Goal: Download file/media

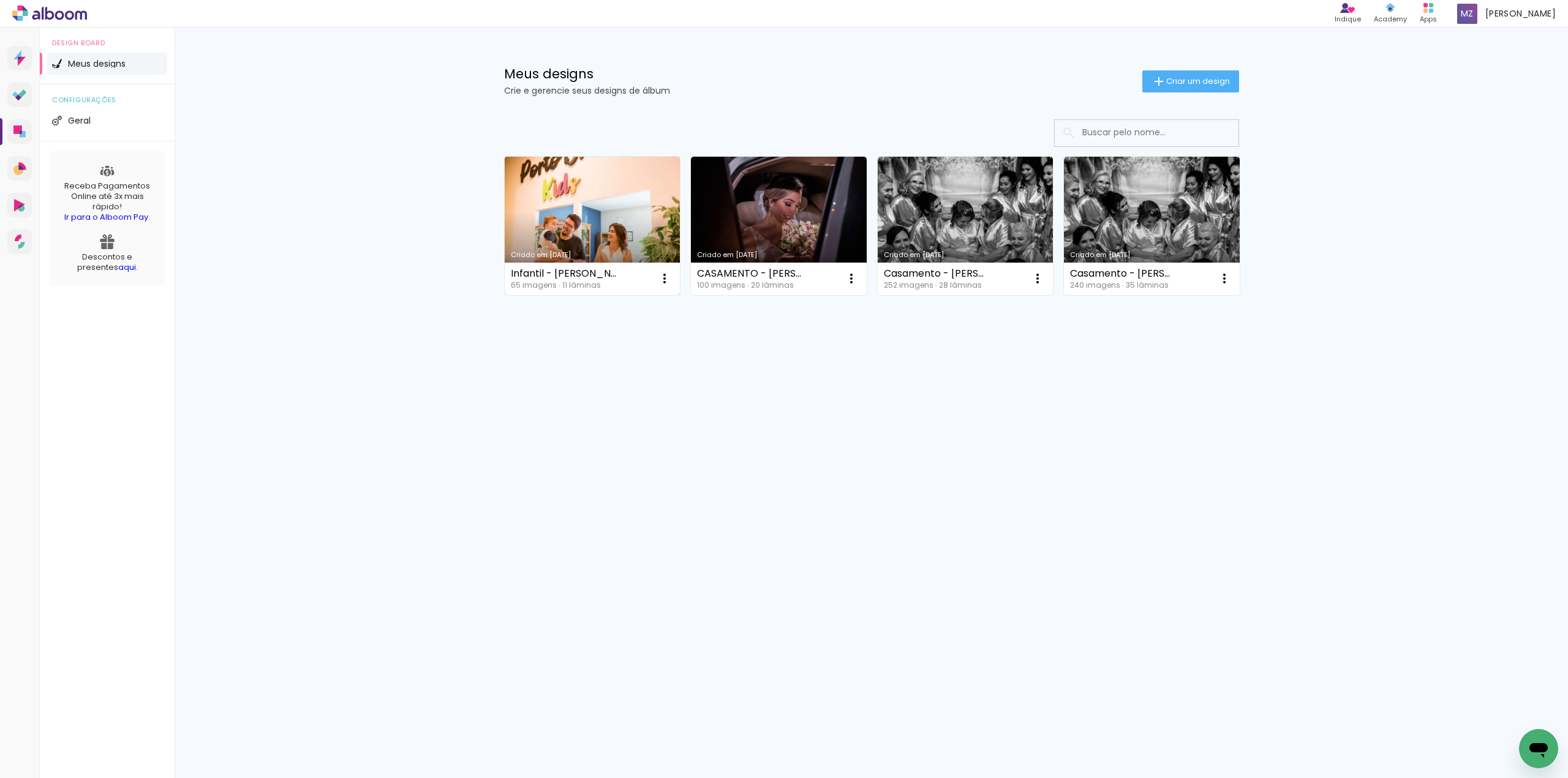
click at [599, 203] on link "Criado em [DATE]" at bounding box center [592, 226] width 176 height 139
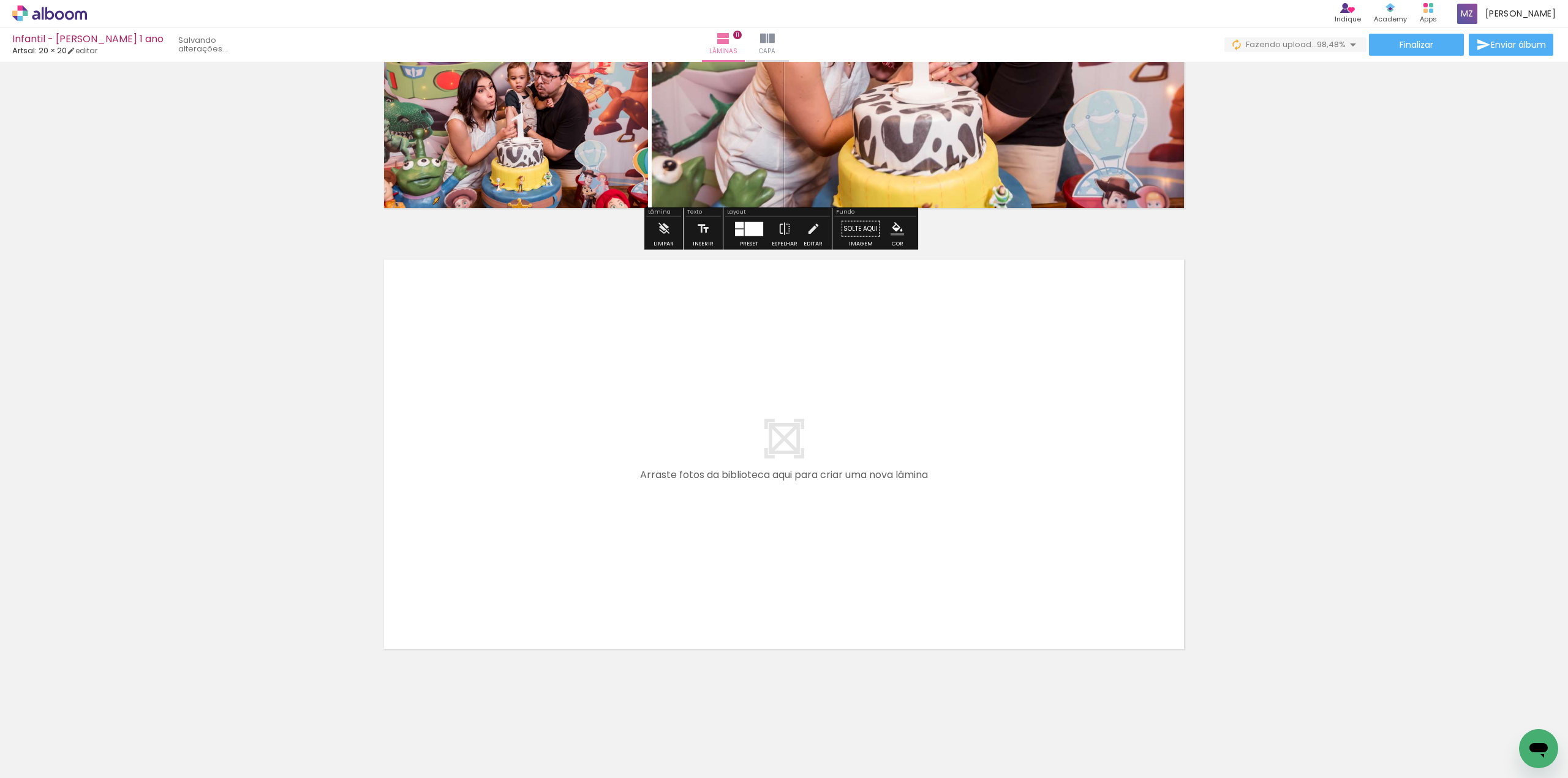
scroll to position [0, 3064]
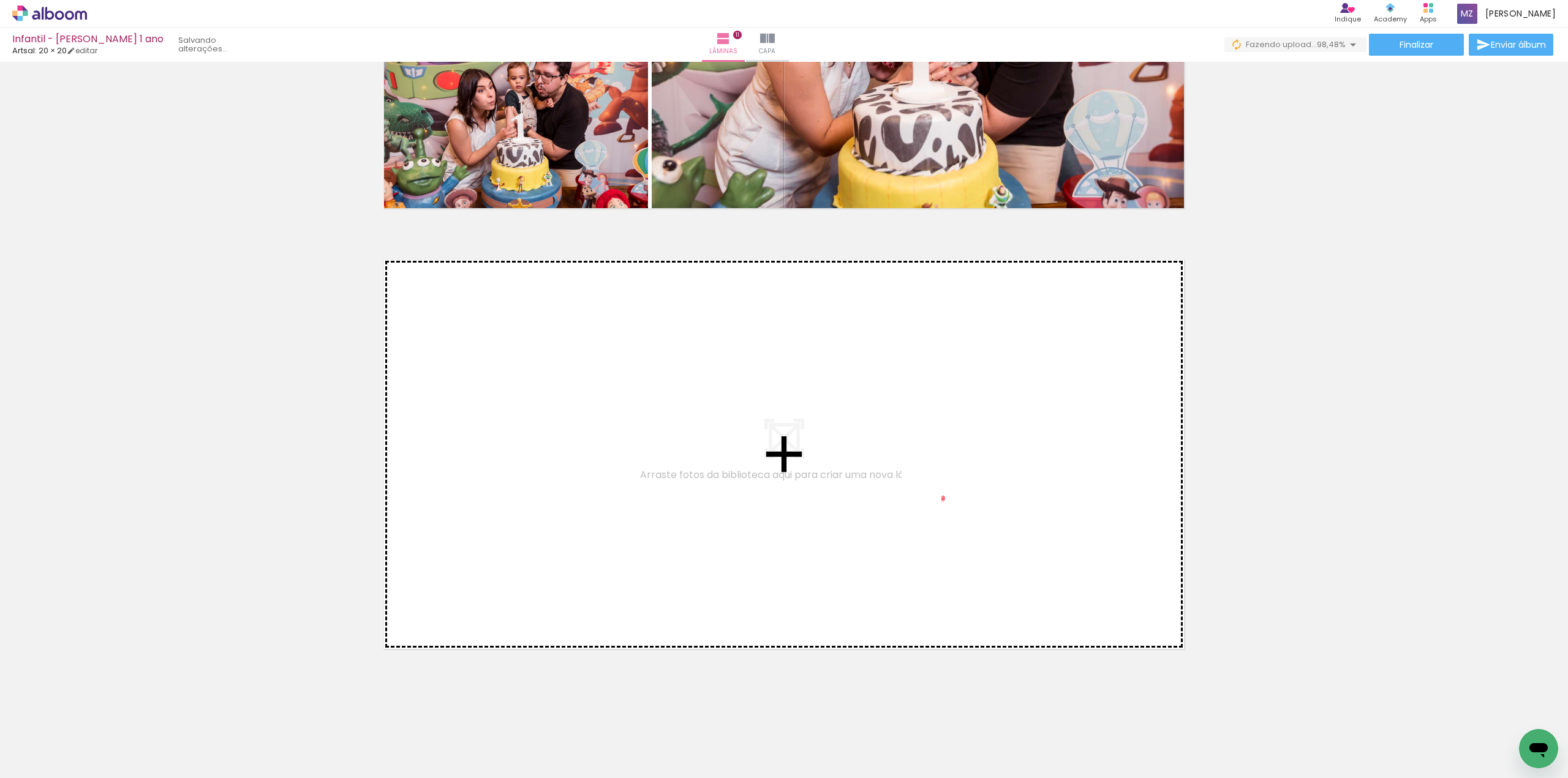
drag, startPoint x: 1509, startPoint y: 729, endPoint x: 923, endPoint y: 484, distance: 635.2
click at [923, 484] on quentale-workspace at bounding box center [784, 389] width 1568 height 778
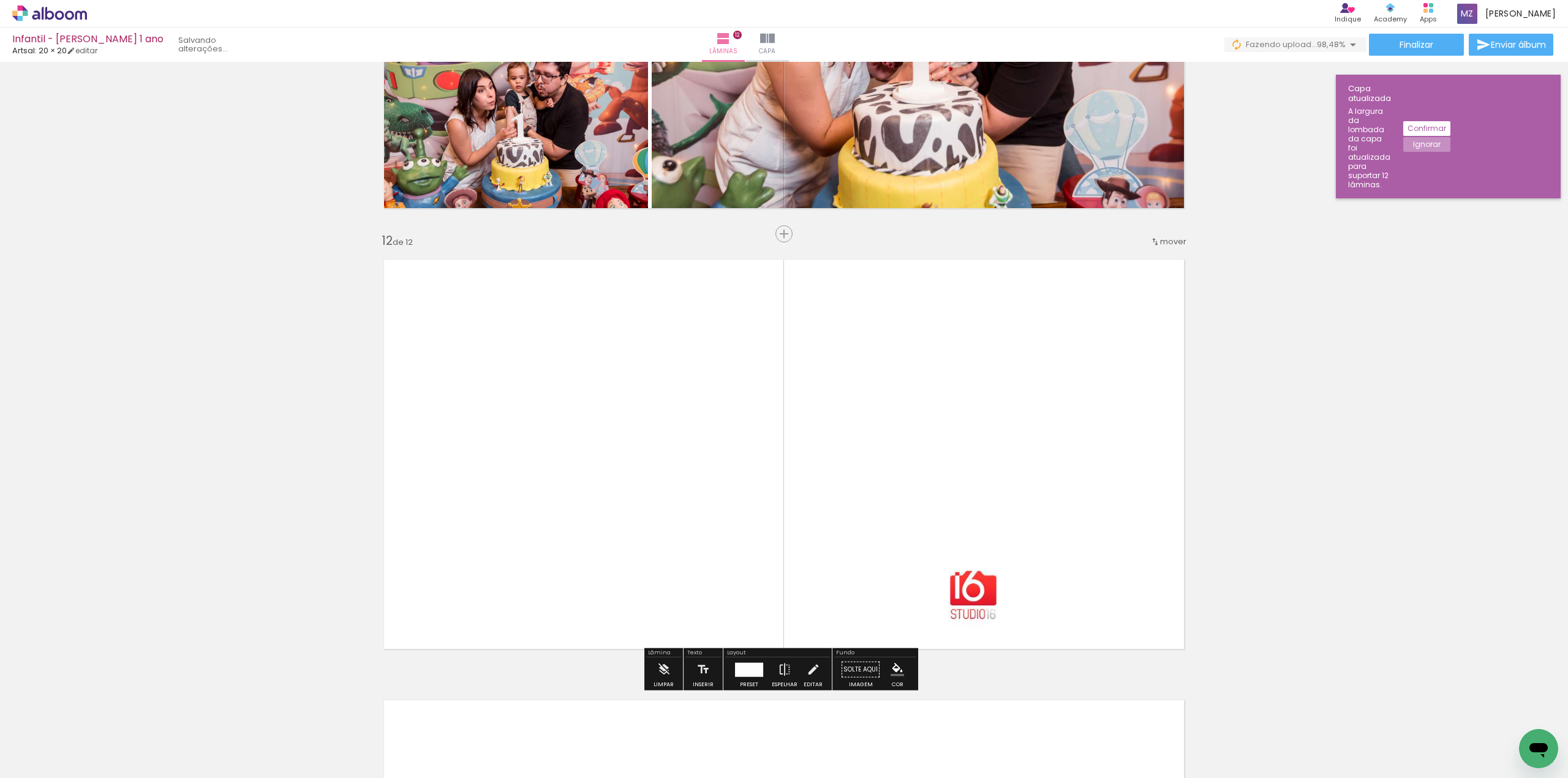
scroll to position [4769, 0]
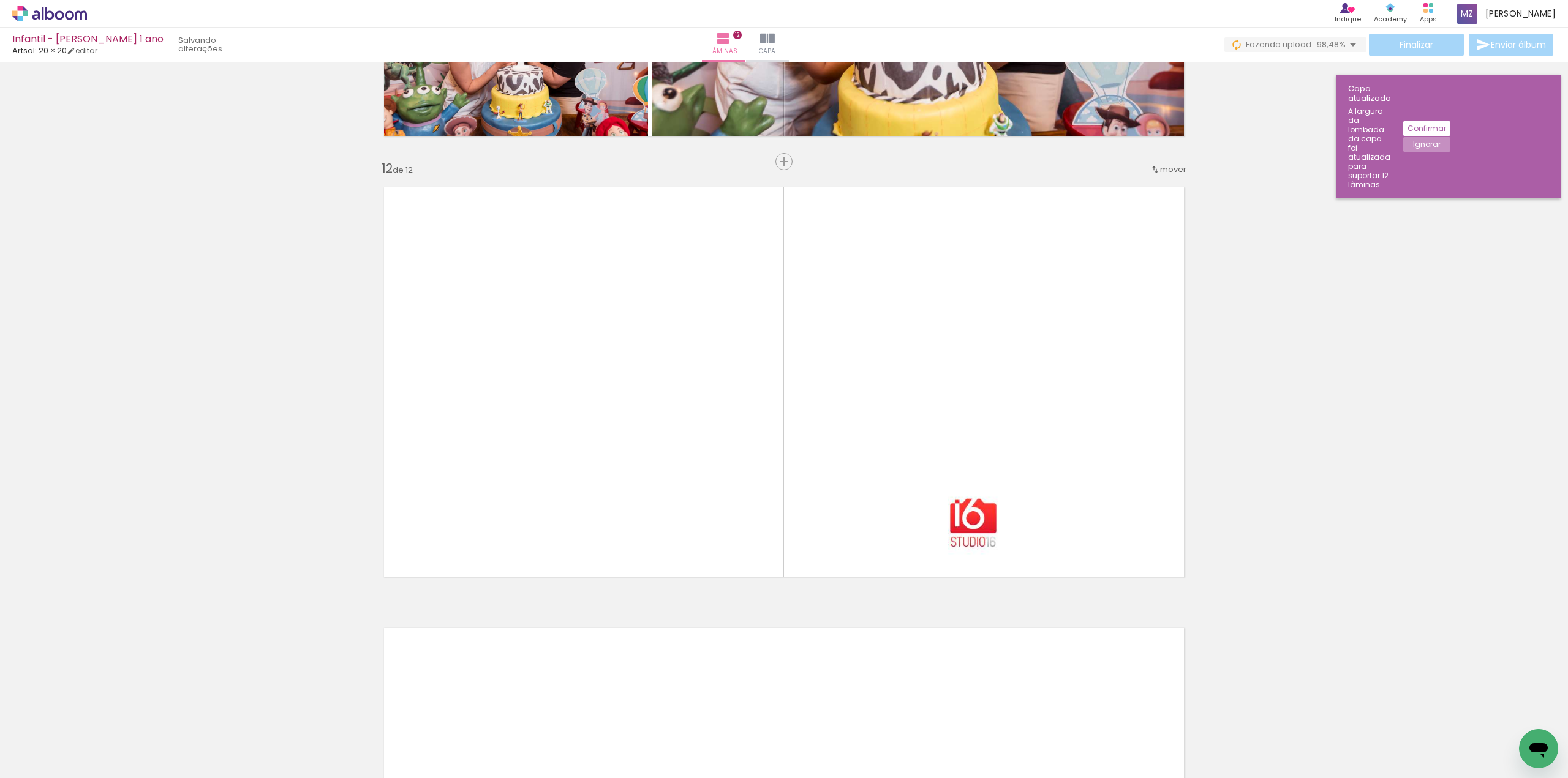
click at [0, 0] on div "Confirmar Ignorar" at bounding box center [0, 0] width 0 height 0
click at [0, 0] on slot "Confirmar" at bounding box center [0, 0] width 0 height 0
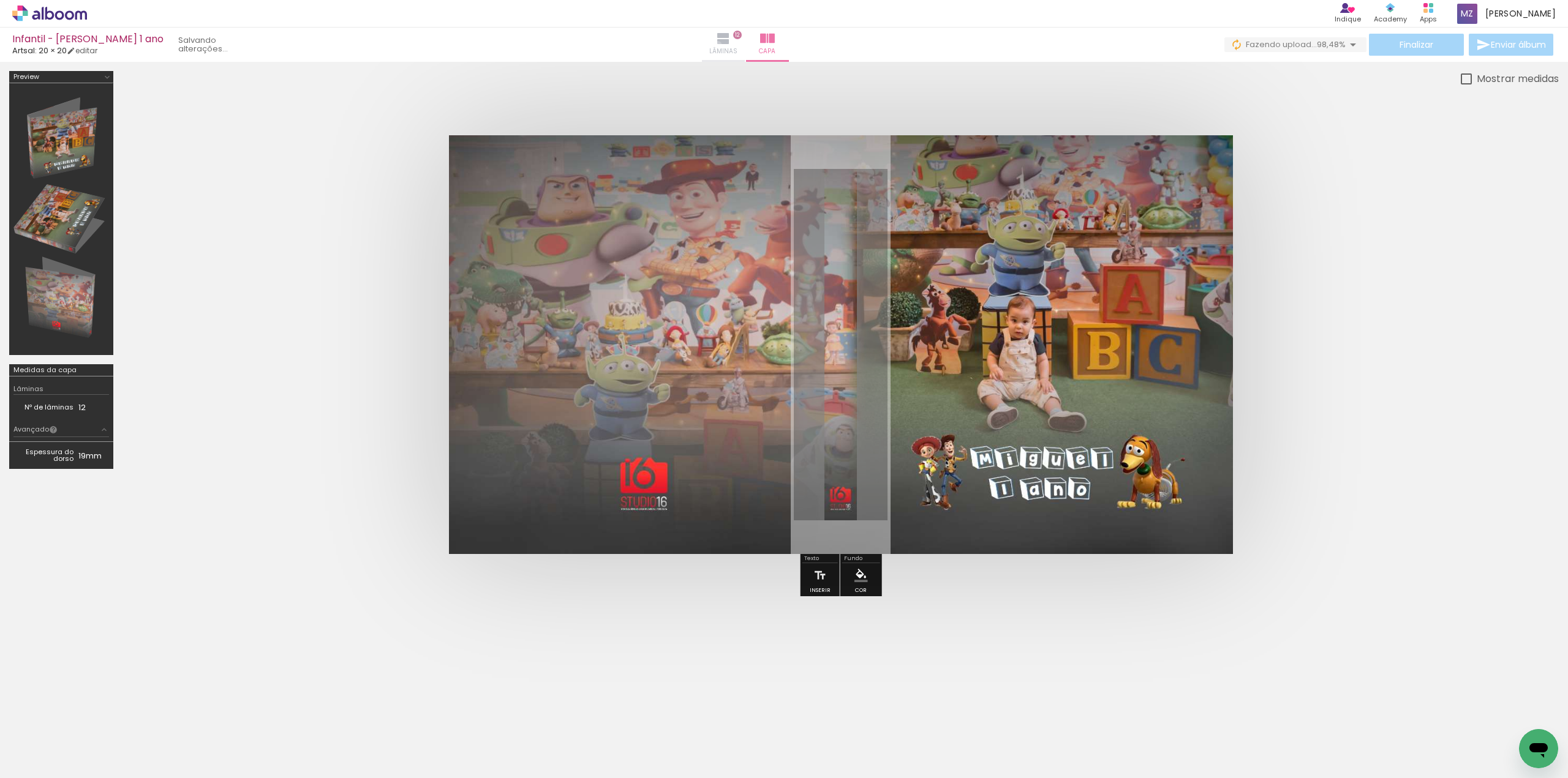
click at [731, 44] on iron-icon at bounding box center [723, 38] width 15 height 15
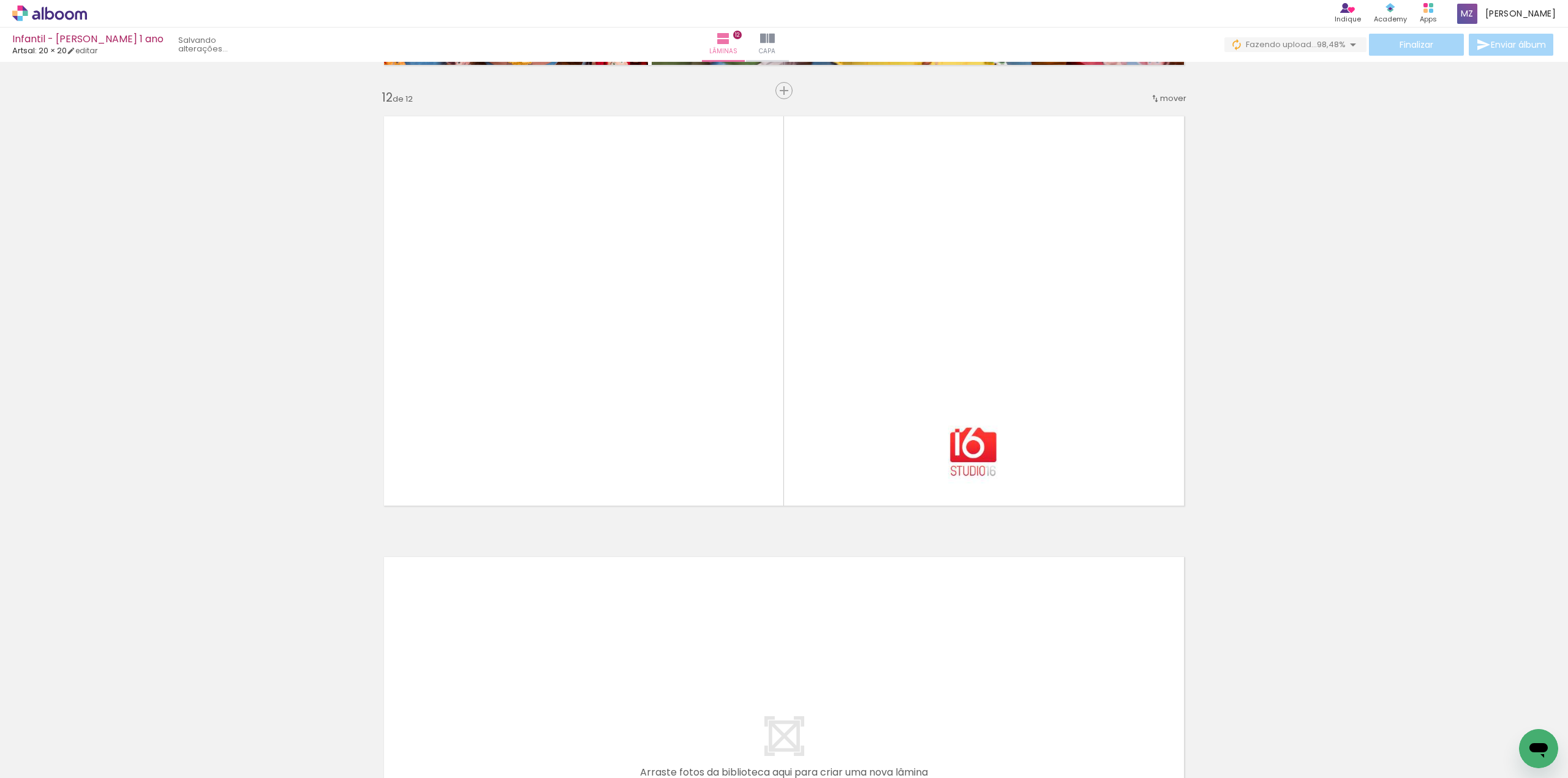
scroll to position [4778, 0]
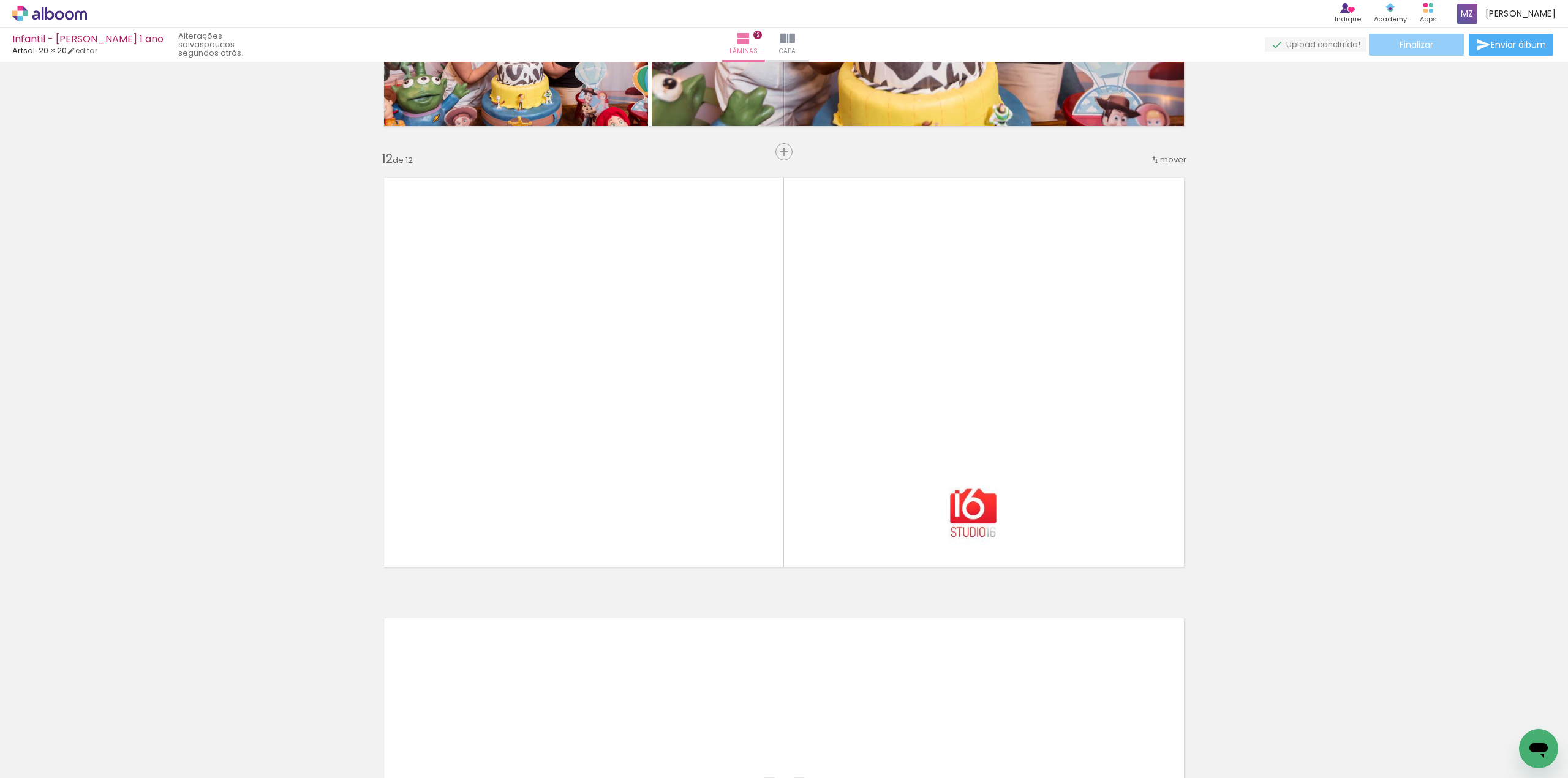
click at [1420, 42] on span "Finalizar" at bounding box center [1416, 44] width 34 height 8
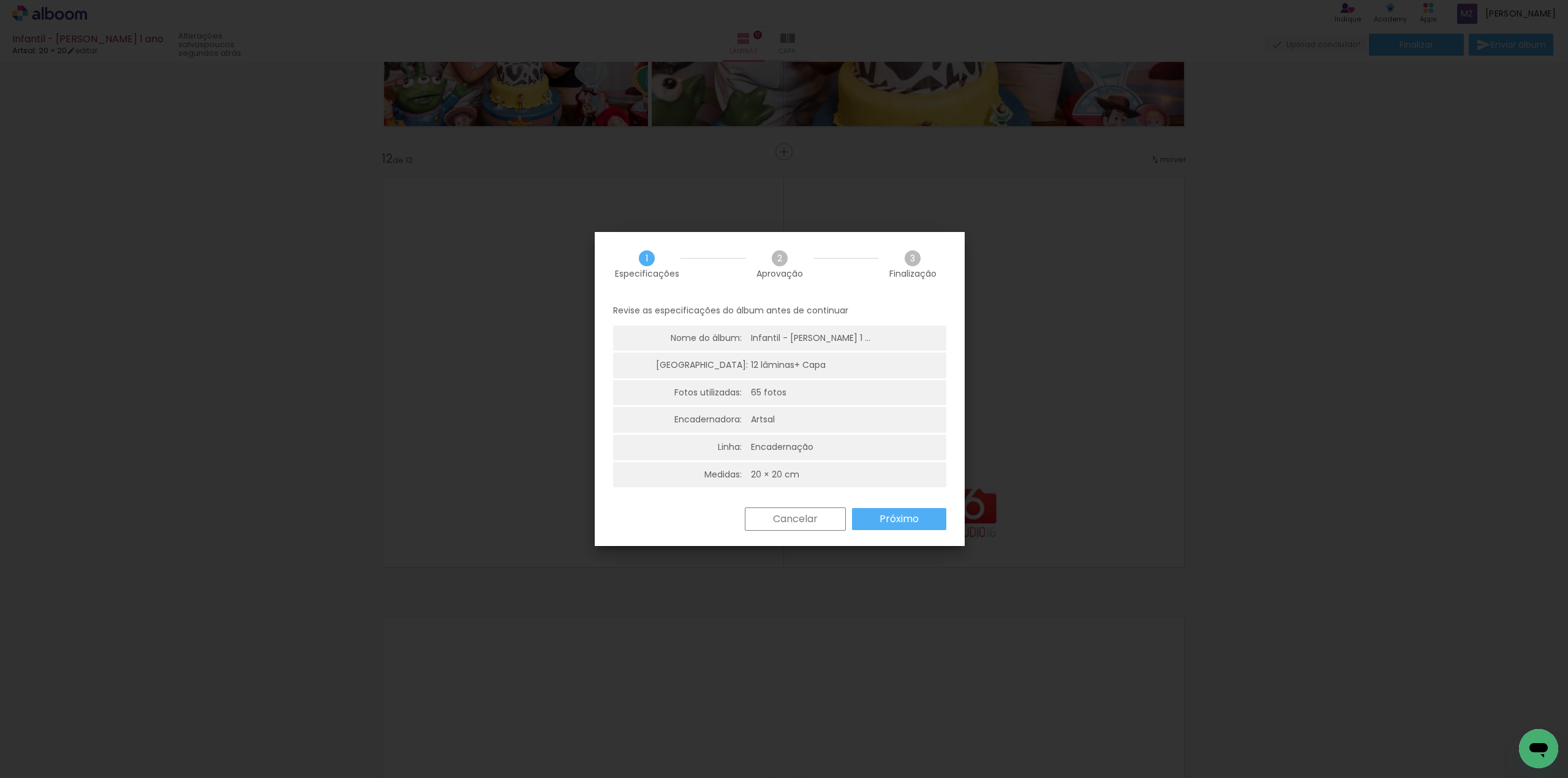
click at [0, 0] on paper-button "Próximo" at bounding box center [0, 0] width 0 height 0
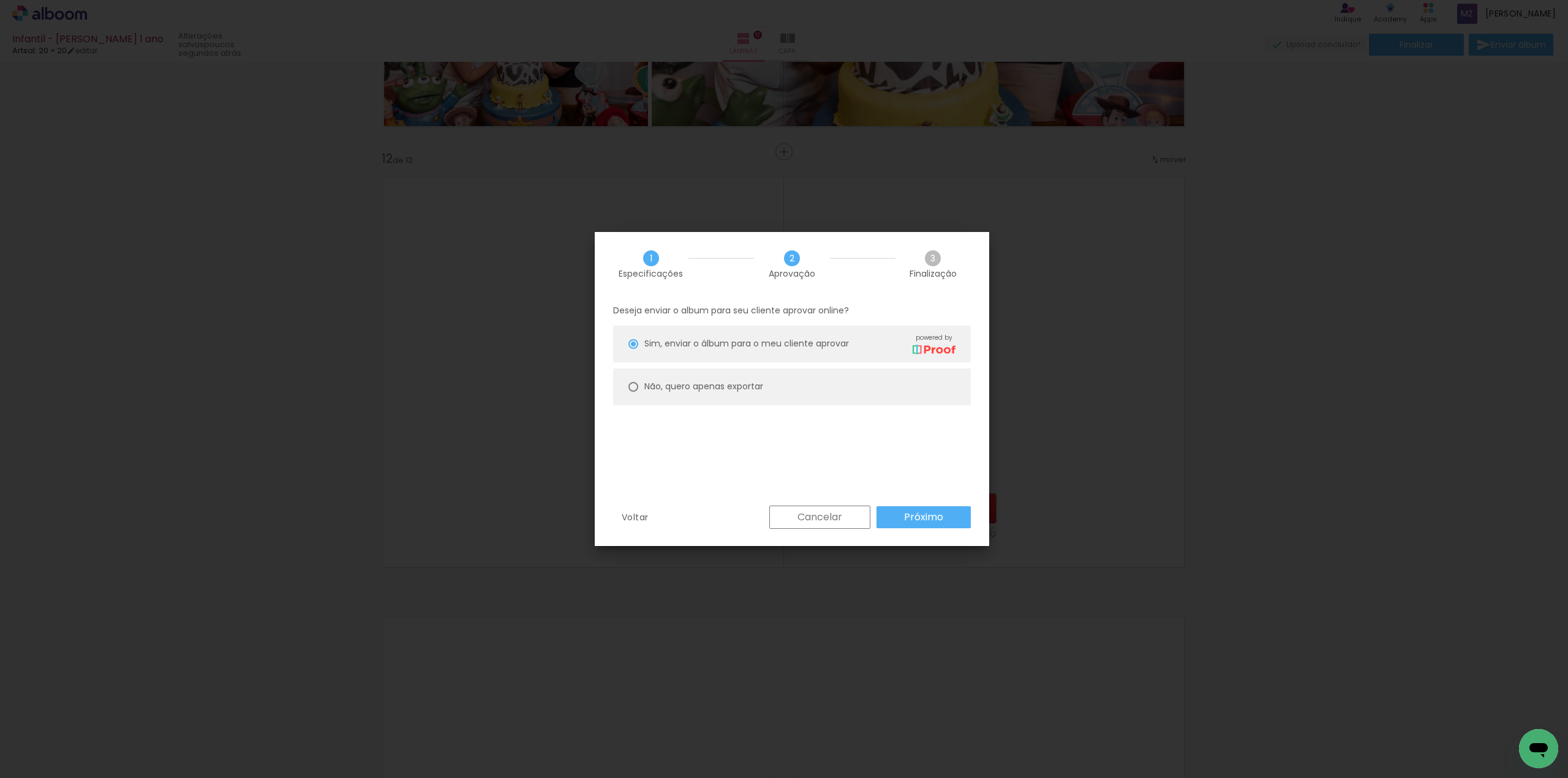
drag, startPoint x: 733, startPoint y: 384, endPoint x: 738, endPoint y: 390, distance: 7.8
click at [0, 0] on slot "Não, quero apenas exportar" at bounding box center [0, 0] width 0 height 0
type paper-radio-button "on"
click at [0, 0] on paper-button "Próximo" at bounding box center [0, 0] width 0 height 0
type input "Alta, 300 DPI"
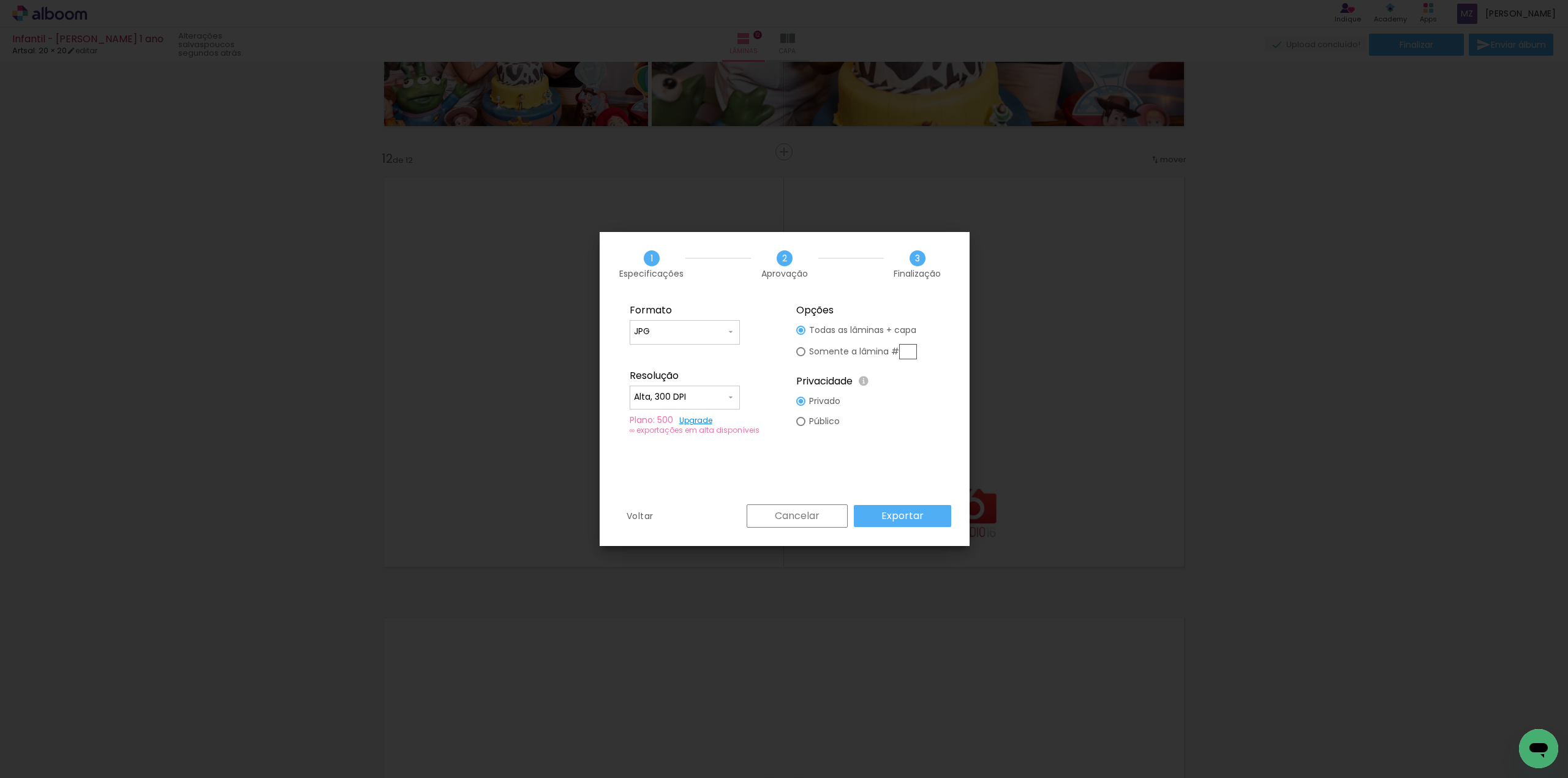
click at [0, 0] on slot "Exportar" at bounding box center [0, 0] width 0 height 0
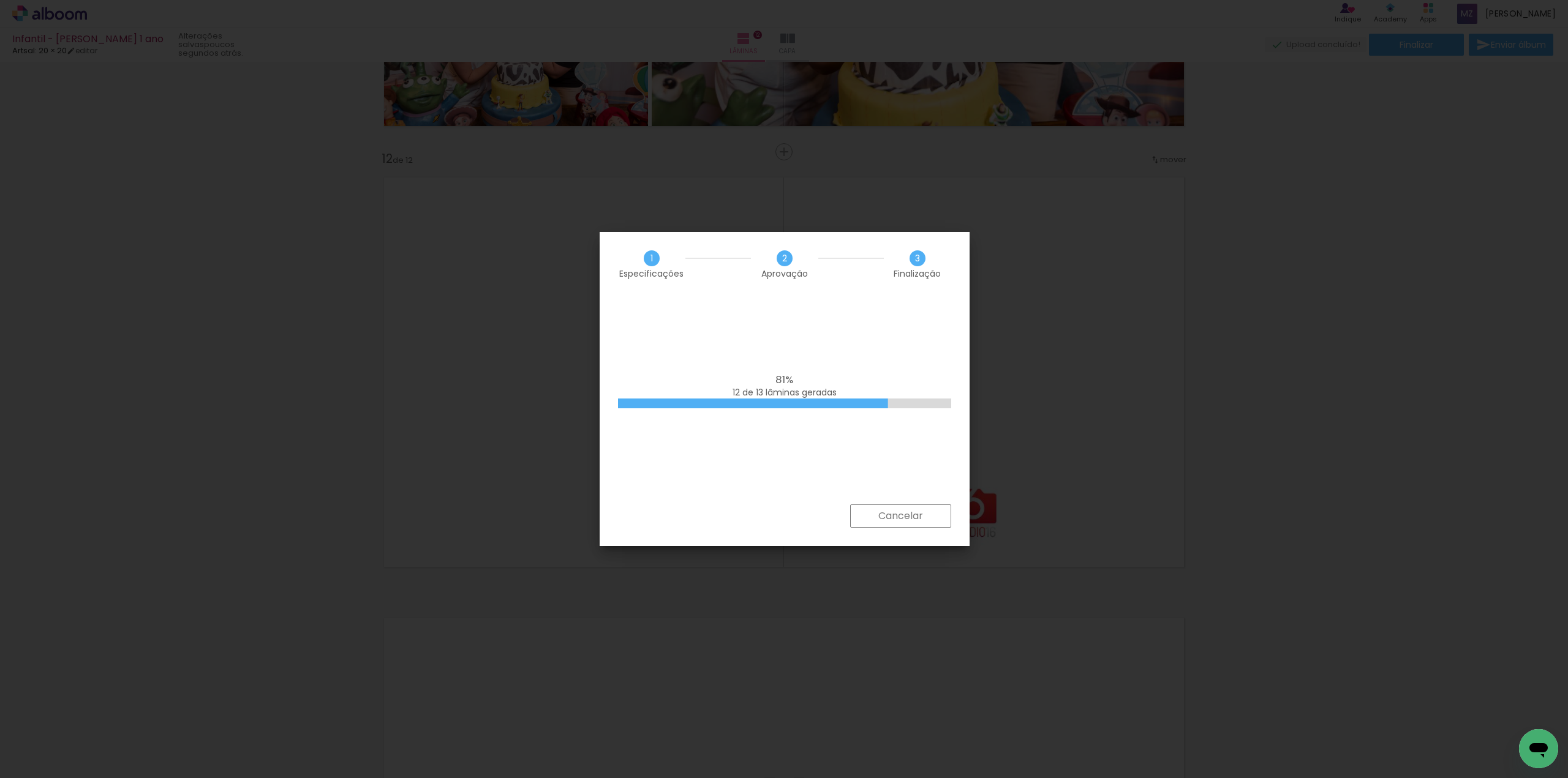
scroll to position [0, 3064]
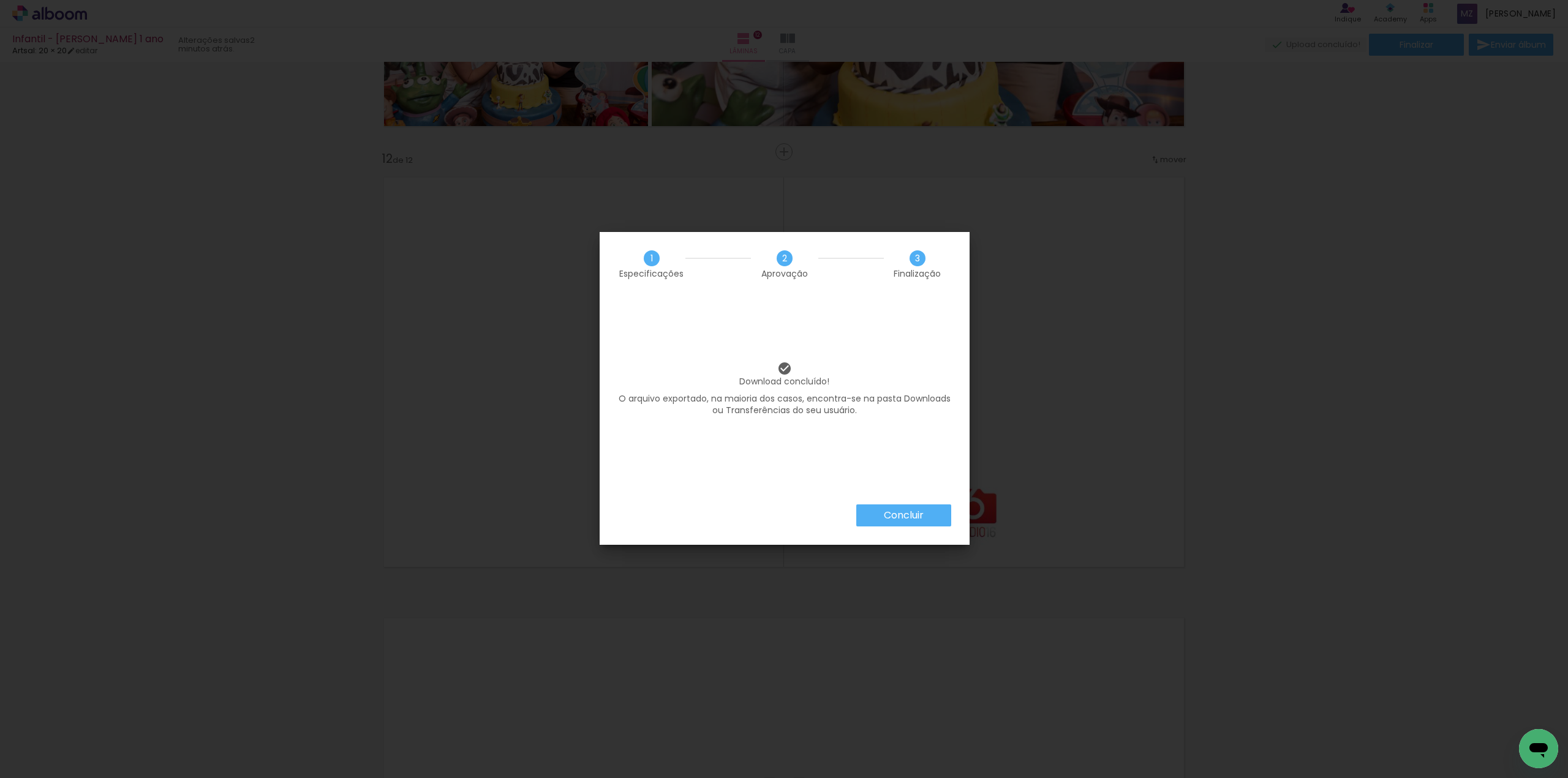
drag, startPoint x: 1467, startPoint y: 0, endPoint x: 187, endPoint y: 207, distance: 1296.6
click at [187, 207] on iron-overlay-backdrop at bounding box center [784, 389] width 1568 height 778
click at [0, 0] on slot "Concluir" at bounding box center [0, 0] width 0 height 0
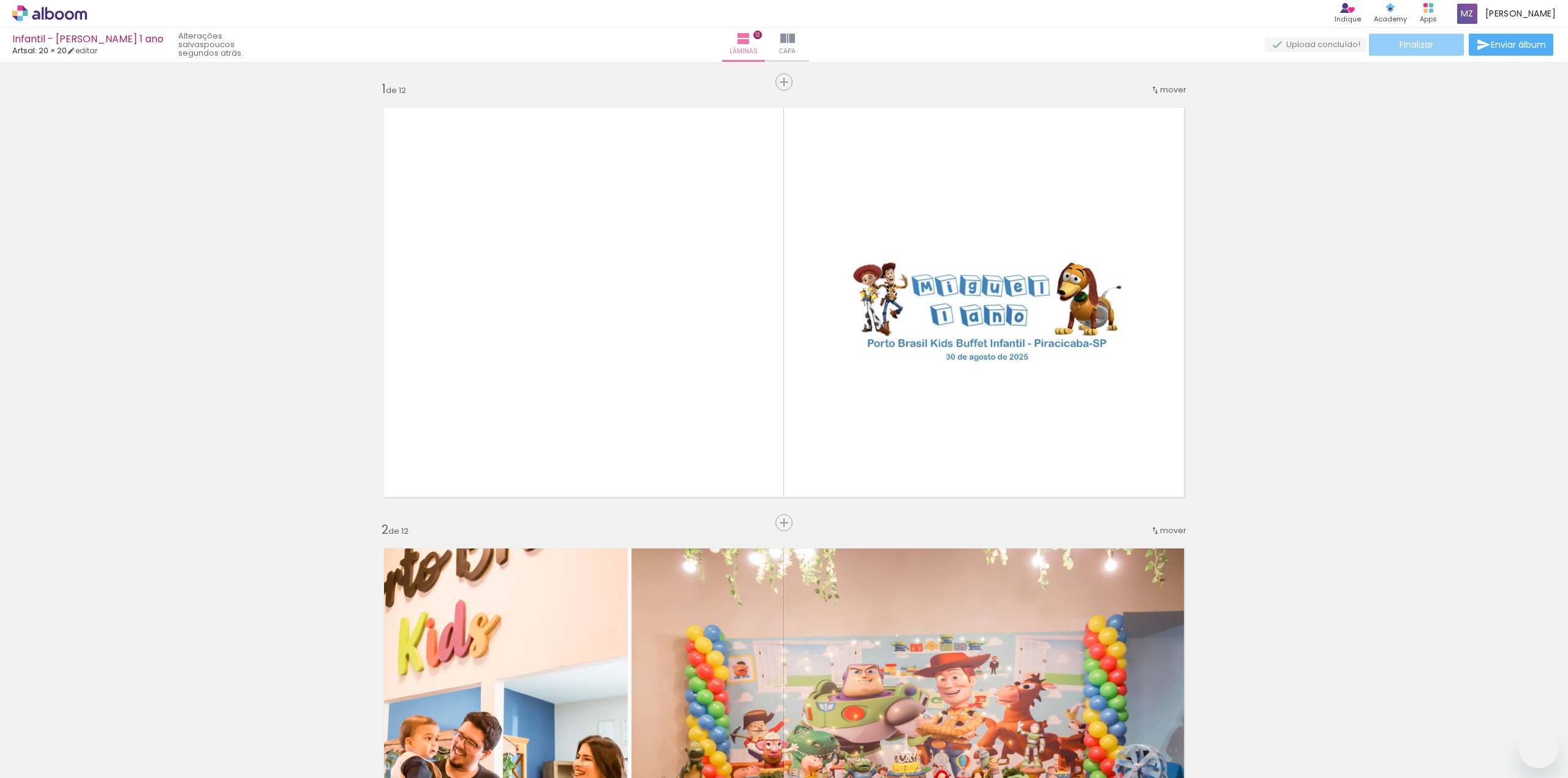
click at [1427, 55] on paper-button "Finalizar" at bounding box center [1416, 45] width 95 height 22
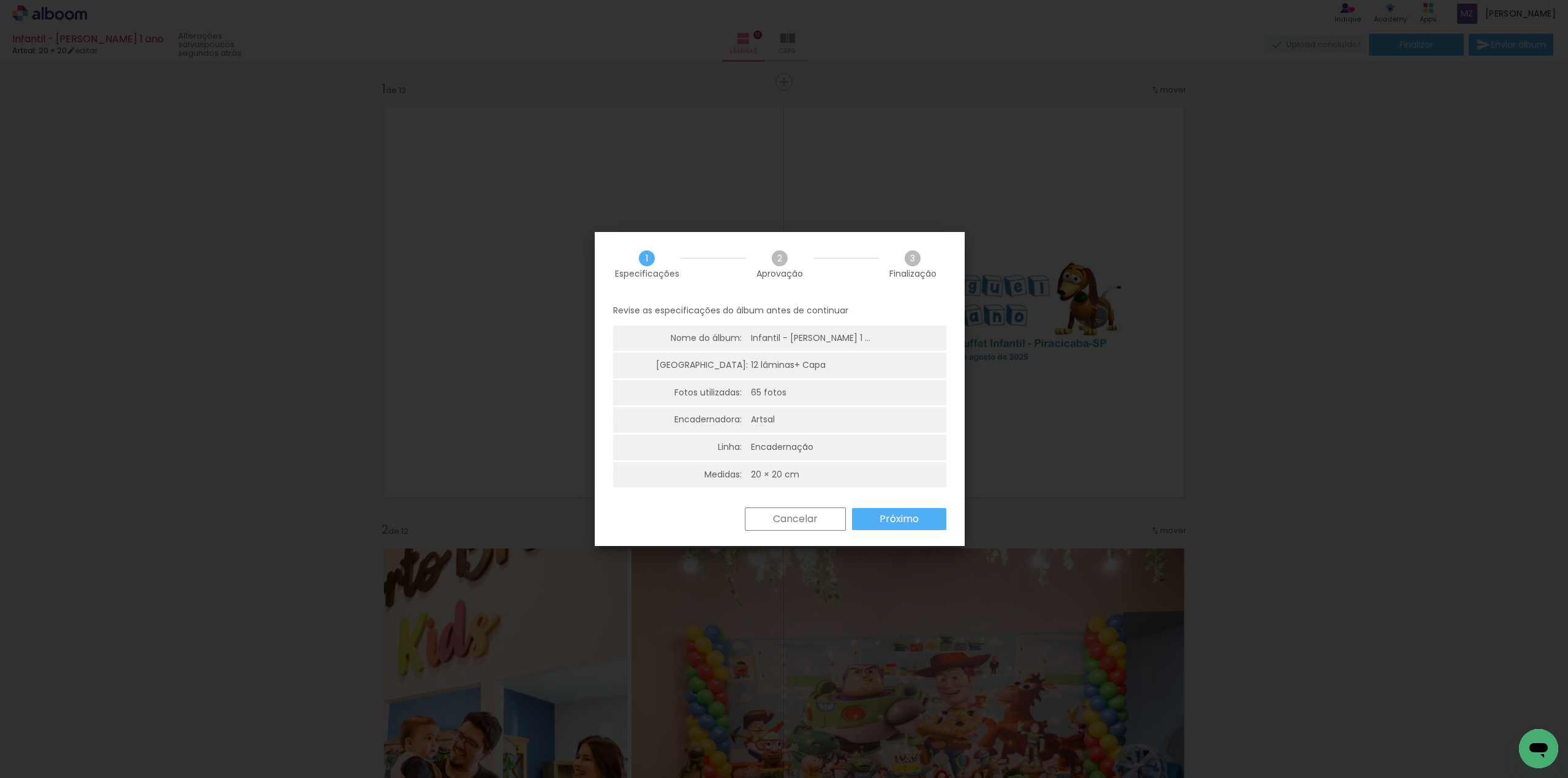
scroll to position [4778, 0]
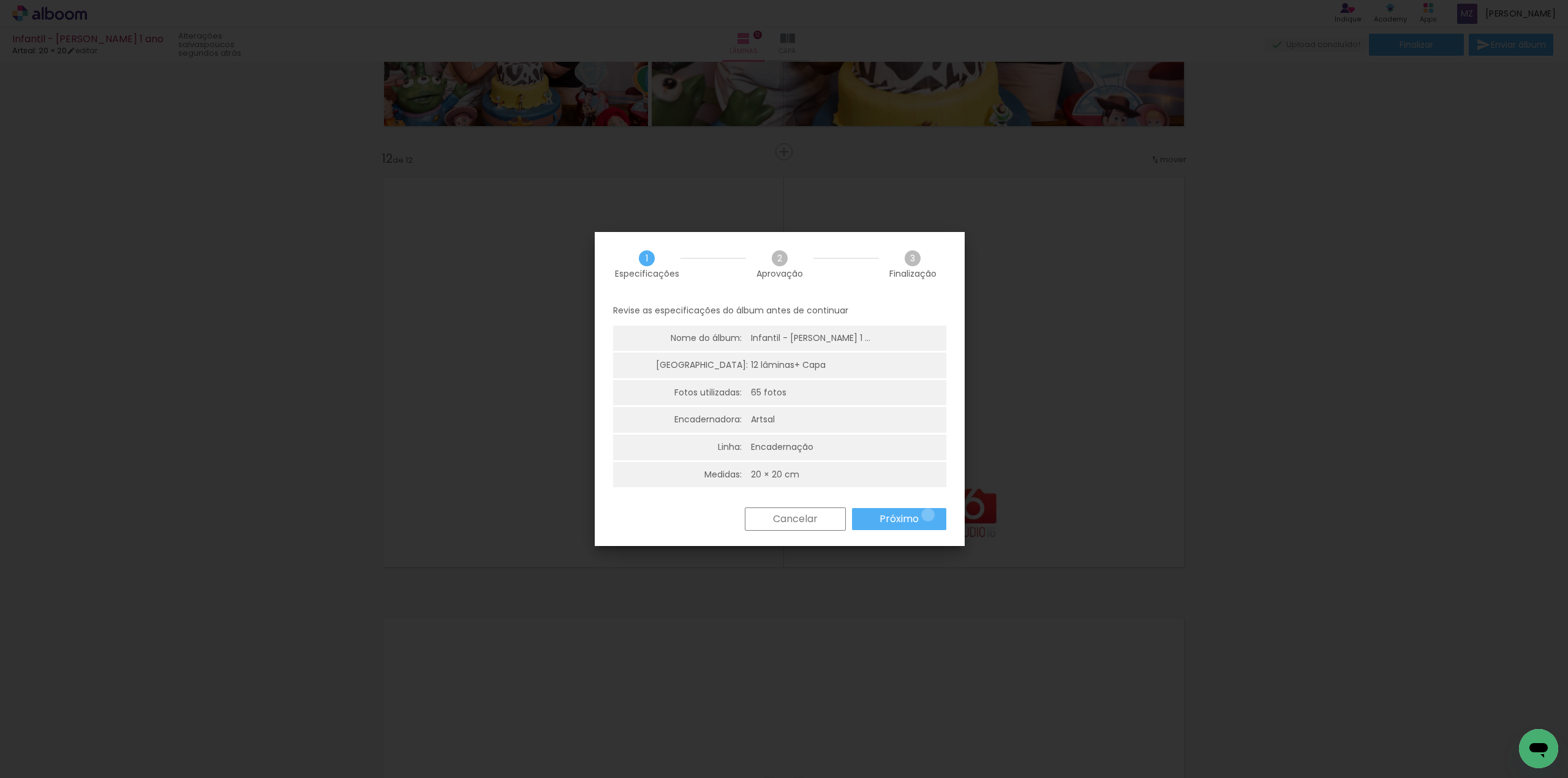
click at [928, 515] on paper-button "Próximo" at bounding box center [899, 519] width 94 height 22
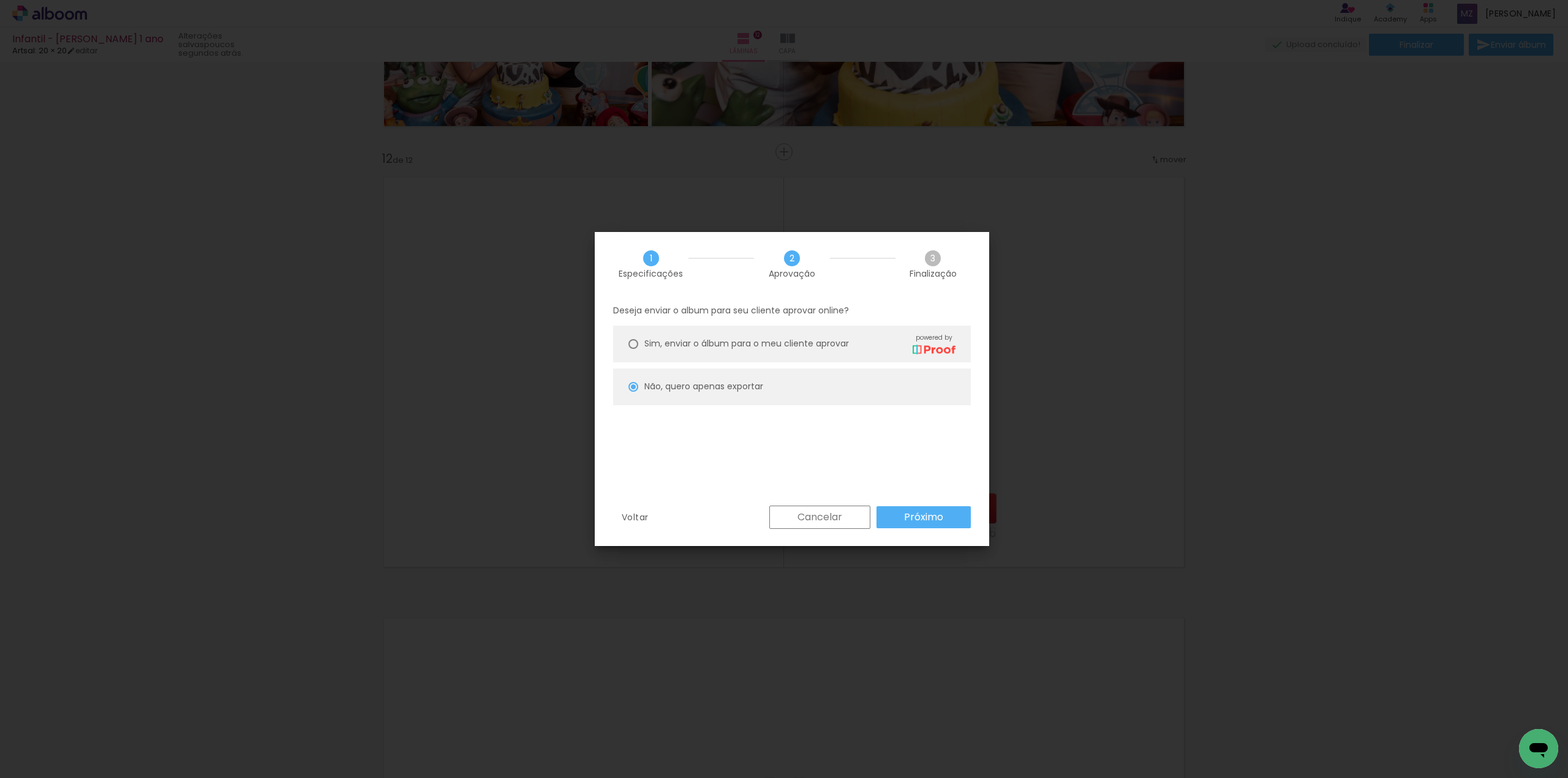
scroll to position [0, 3064]
click at [0, 0] on slot "Próximo" at bounding box center [0, 0] width 0 height 0
type input "Alta, 300 DPI"
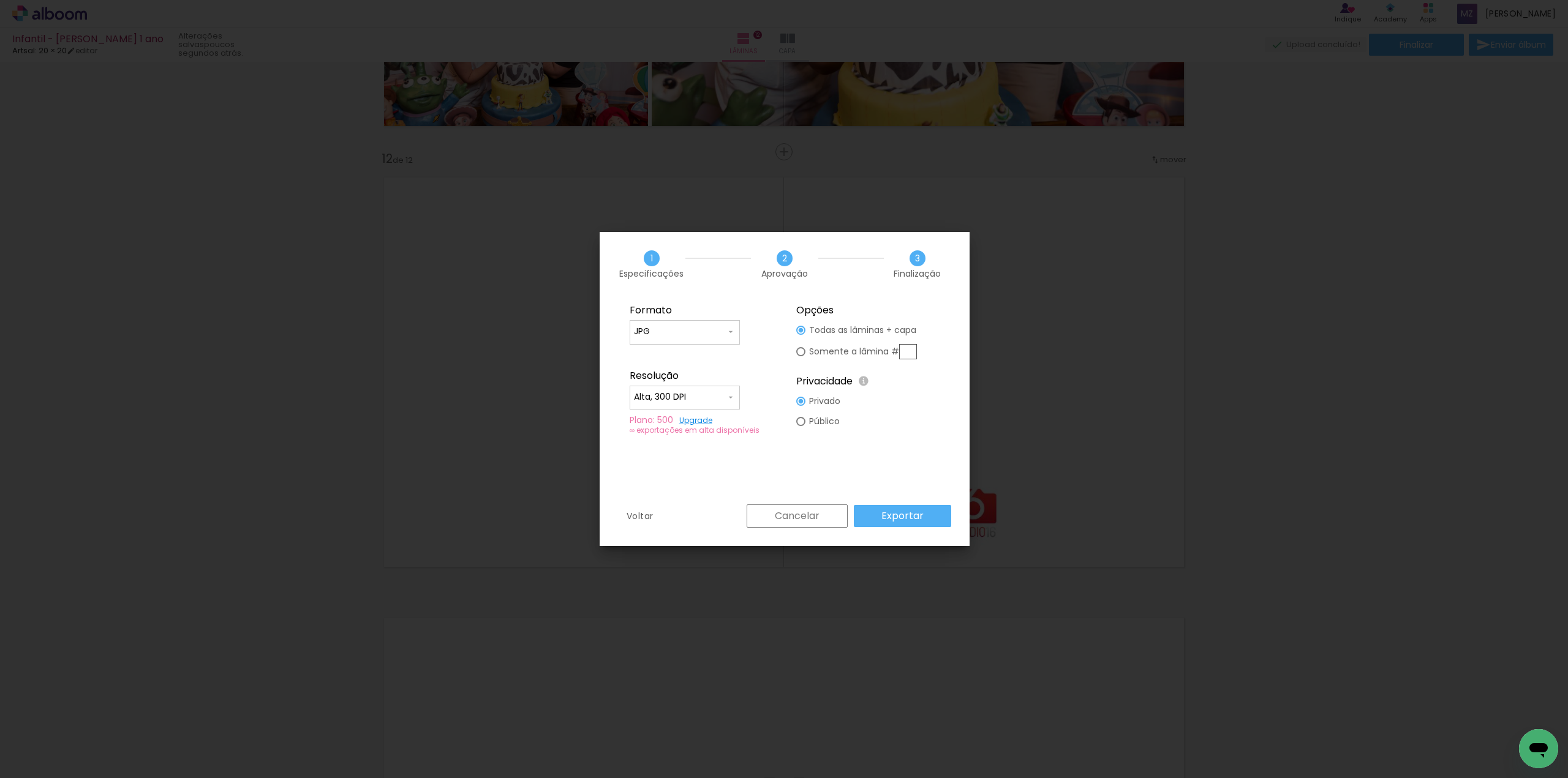
click at [0, 0] on slot "Exportar" at bounding box center [0, 0] width 0 height 0
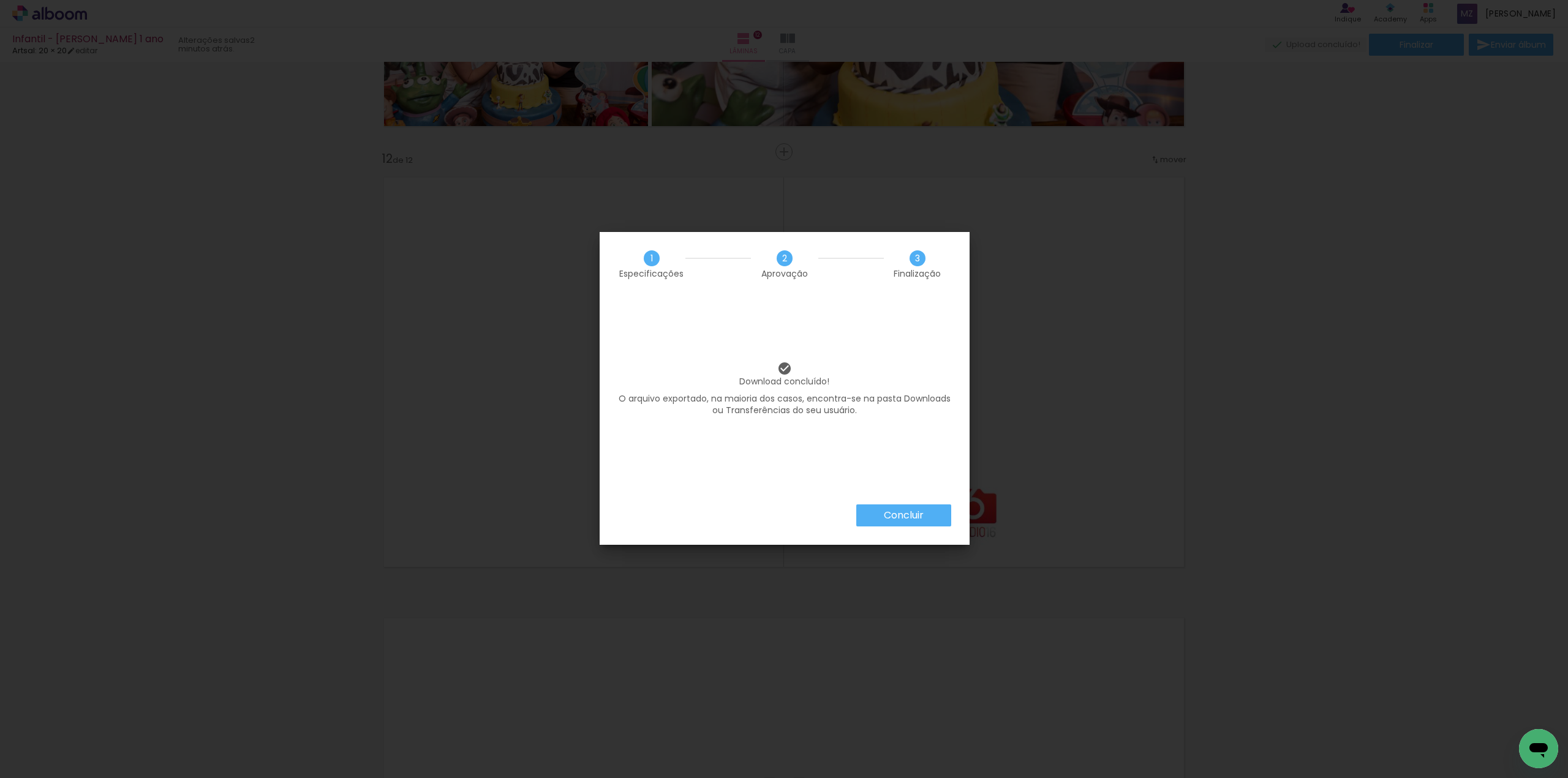
scroll to position [0, 3064]
click at [0, 0] on slot "Concluir" at bounding box center [0, 0] width 0 height 0
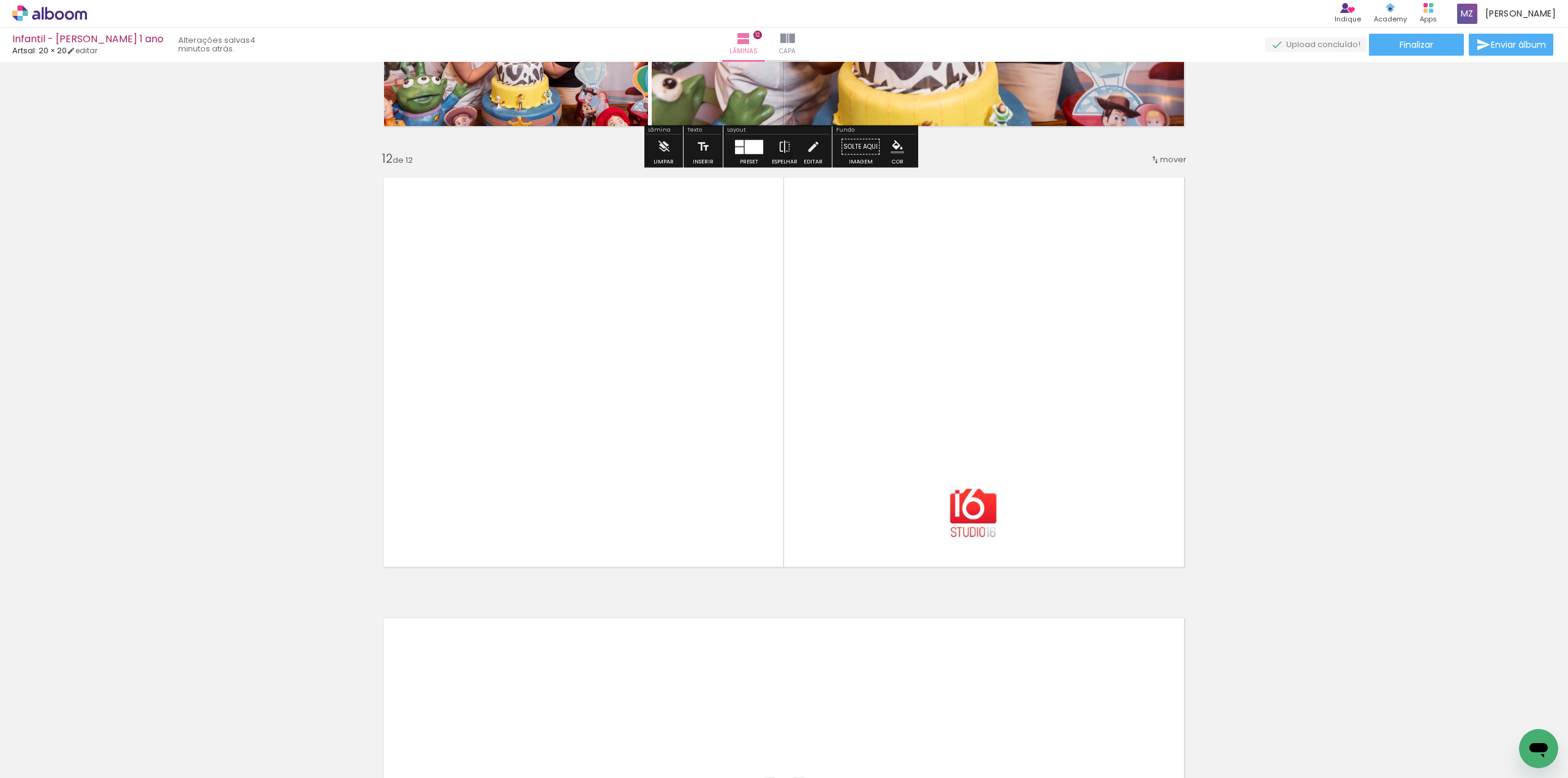
click at [63, 15] on icon at bounding box center [59, 15] width 9 height 9
